Goal: Task Accomplishment & Management: Use online tool/utility

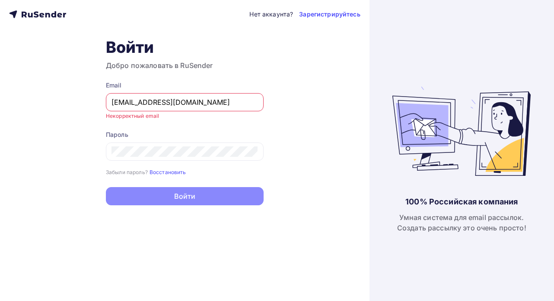
type input "[EMAIL_ADDRESS][DOMAIN_NAME]"
click at [185, 188] on button "Войти" at bounding box center [185, 196] width 158 height 18
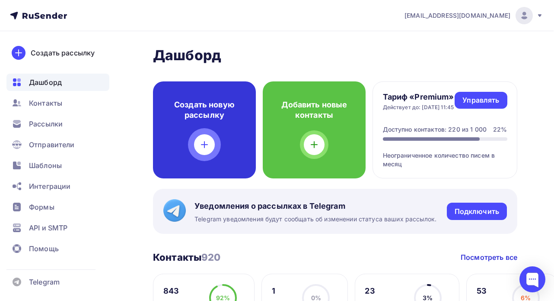
scroll to position [0, 0]
click at [206, 149] on icon at bounding box center [204, 144] width 10 height 10
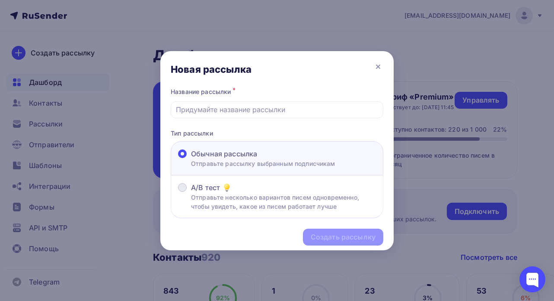
click at [202, 182] on span "A/B тест" at bounding box center [205, 187] width 29 height 10
click at [191, 192] on input "A/B тест Отправьте несколько вариантов писем одновременно, чтобы увидеть, какое…" at bounding box center [191, 192] width 0 height 0
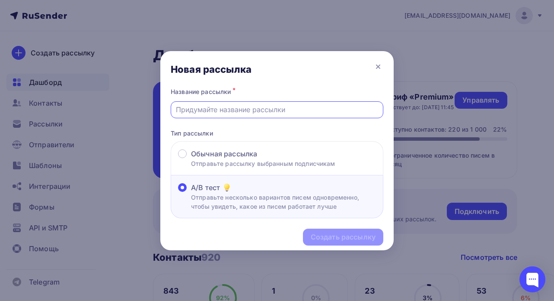
click at [234, 110] on input "text" at bounding box center [277, 109] width 203 height 10
click at [234, 109] on input "text" at bounding box center [277, 109] width 203 height 10
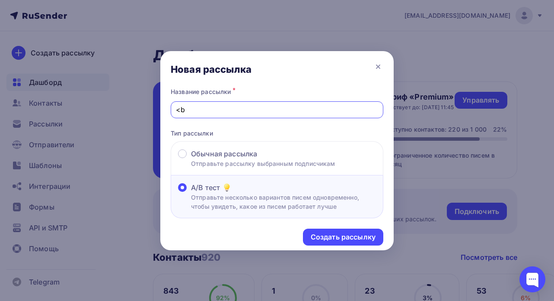
type input "<"
type input "Бизнес клубы"
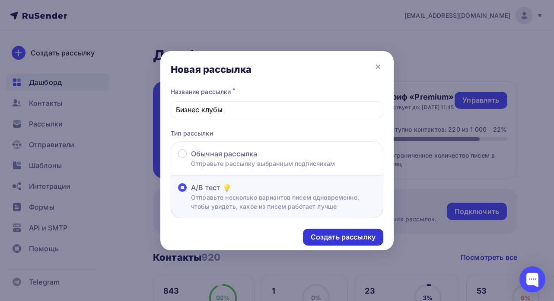
click at [346, 238] on div "Создать рассылку" at bounding box center [343, 237] width 65 height 10
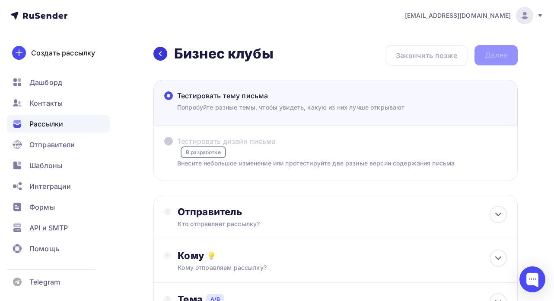
click at [160, 55] on icon at bounding box center [160, 53] width 3 height 5
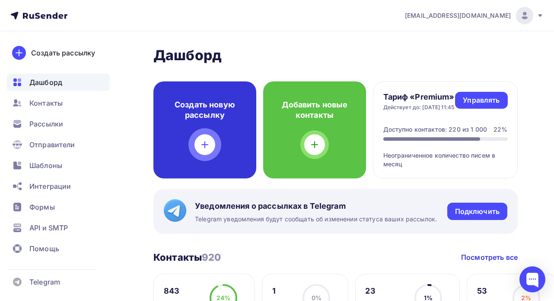
click at [197, 136] on div "Создать новую рассылку" at bounding box center [205, 129] width 103 height 97
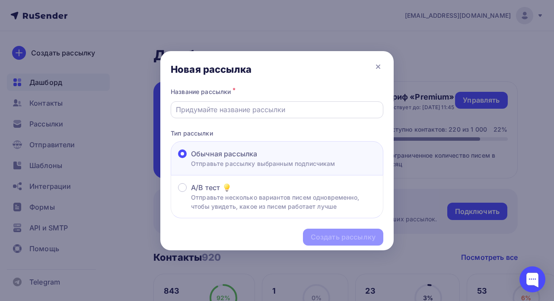
click at [216, 112] on input "text" at bounding box center [277, 109] width 203 height 10
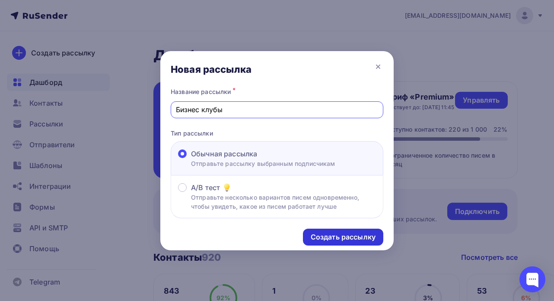
type input "Бизнес клубы"
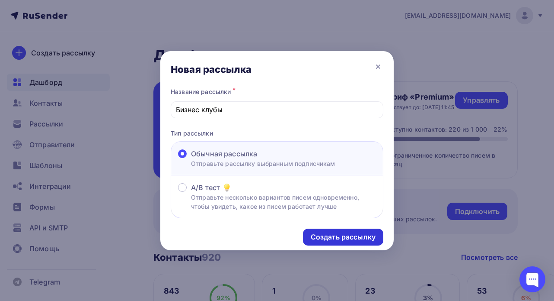
click at [332, 239] on div "Создать рассылку" at bounding box center [343, 237] width 65 height 10
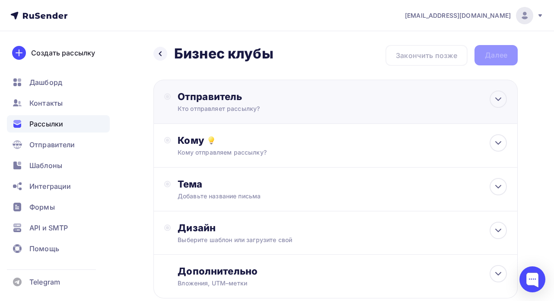
click at [277, 103] on div "Отправитель Кто отправляет рассылку? Email * [EMAIL_ADDRESS][DOMAIN_NAME] [EMAI…" at bounding box center [271, 101] width 187 height 22
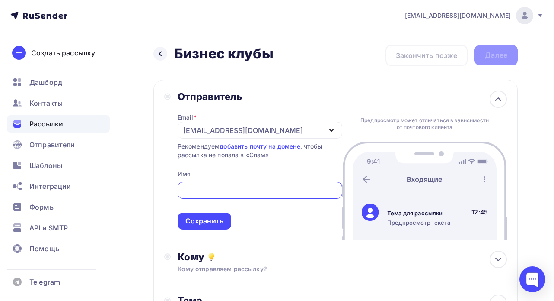
click at [265, 134] on div "[EMAIL_ADDRESS][DOMAIN_NAME]" at bounding box center [243, 130] width 120 height 10
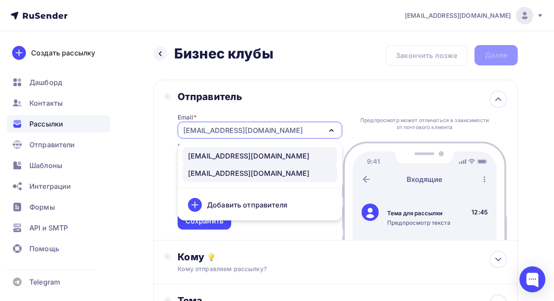
click at [254, 160] on div "[EMAIL_ADDRESS][DOMAIN_NAME]" at bounding box center [260, 155] width 144 height 10
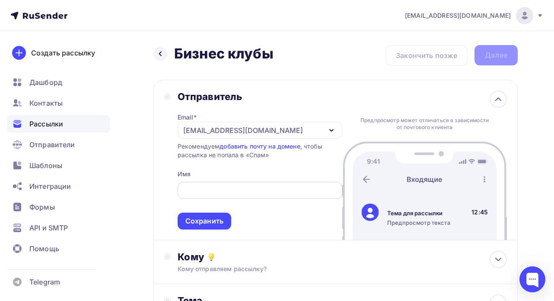
click at [246, 182] on div at bounding box center [260, 190] width 165 height 17
click at [245, 189] on input "text" at bounding box center [259, 190] width 155 height 10
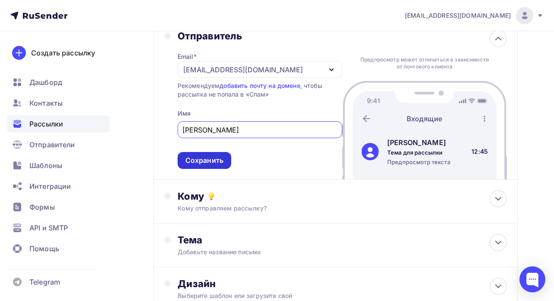
type input "[PERSON_NAME]"
click at [206, 157] on div "Сохранить" at bounding box center [205, 160] width 38 height 10
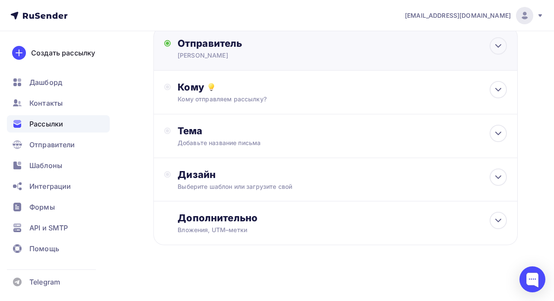
scroll to position [54, 0]
click at [208, 184] on div "Выберите шаблон или загрузите свой" at bounding box center [326, 186] width 296 height 9
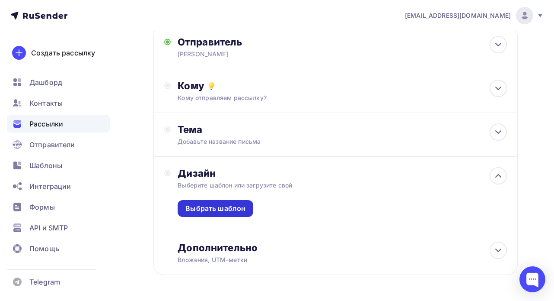
click at [213, 212] on div "Выбрать шаблон" at bounding box center [216, 208] width 60 height 10
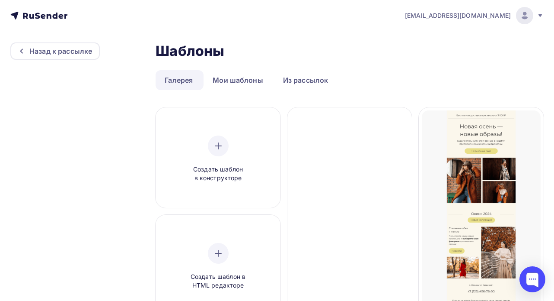
scroll to position [5, 0]
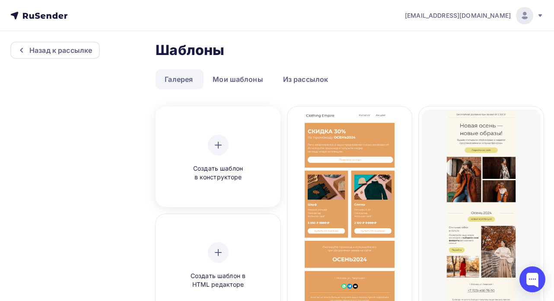
click at [223, 182] on div "Создать шаблон в конструкторе" at bounding box center [218, 157] width 119 height 97
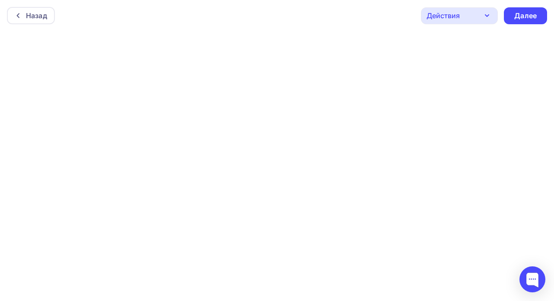
click at [484, 19] on icon "button" at bounding box center [487, 15] width 10 height 10
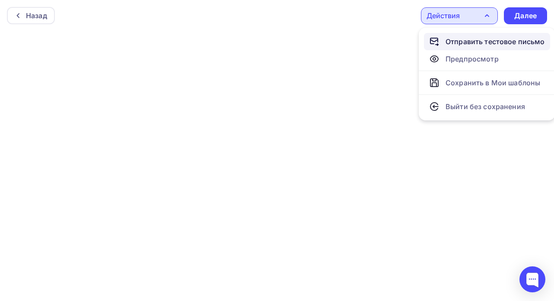
click at [484, 39] on div "Отправить тестовое письмо" at bounding box center [495, 41] width 99 height 10
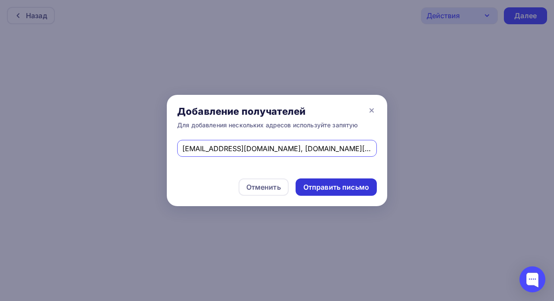
type input "[EMAIL_ADDRESS][DOMAIN_NAME], [DOMAIN_NAME][EMAIL_ADDRESS][DOMAIN_NAME]"
click at [313, 189] on div "Отправить письмо" at bounding box center [337, 187] width 66 height 10
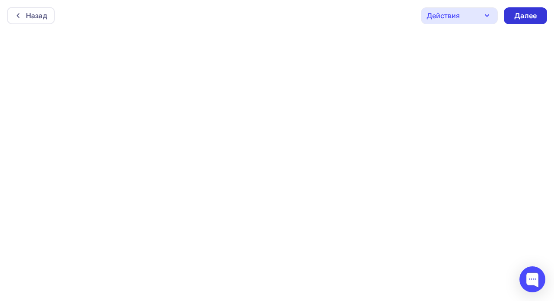
click at [524, 8] on div "Далее" at bounding box center [525, 15] width 43 height 17
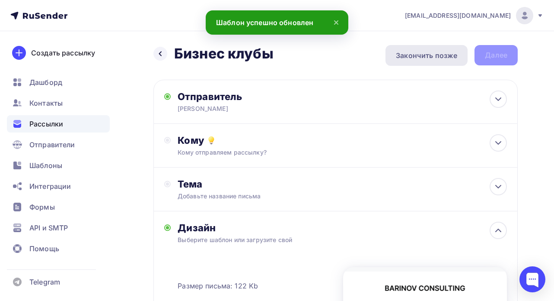
click at [432, 59] on div "Закончить позже" at bounding box center [426, 55] width 61 height 10
